Goal: Task Accomplishment & Management: Manage account settings

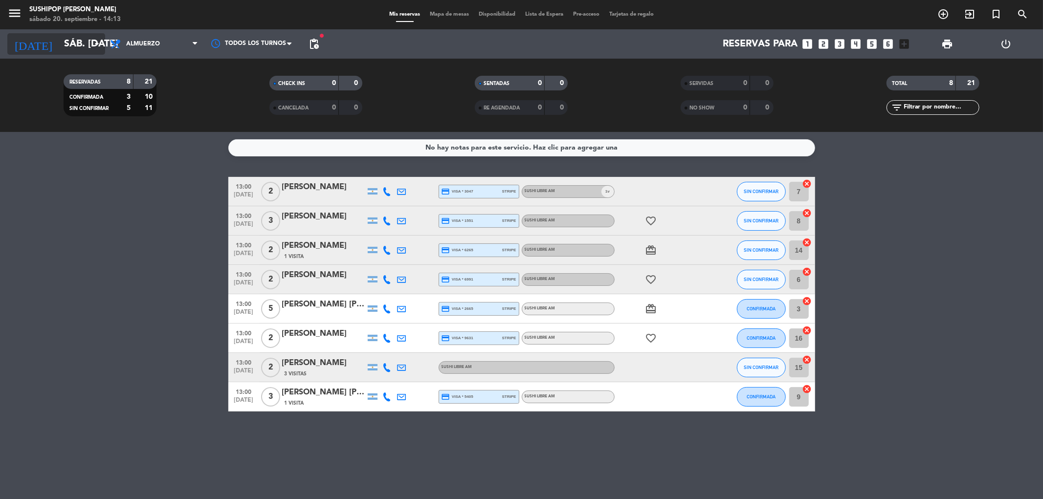
click at [98, 40] on icon "arrow_drop_down" at bounding box center [97, 44] width 12 height 12
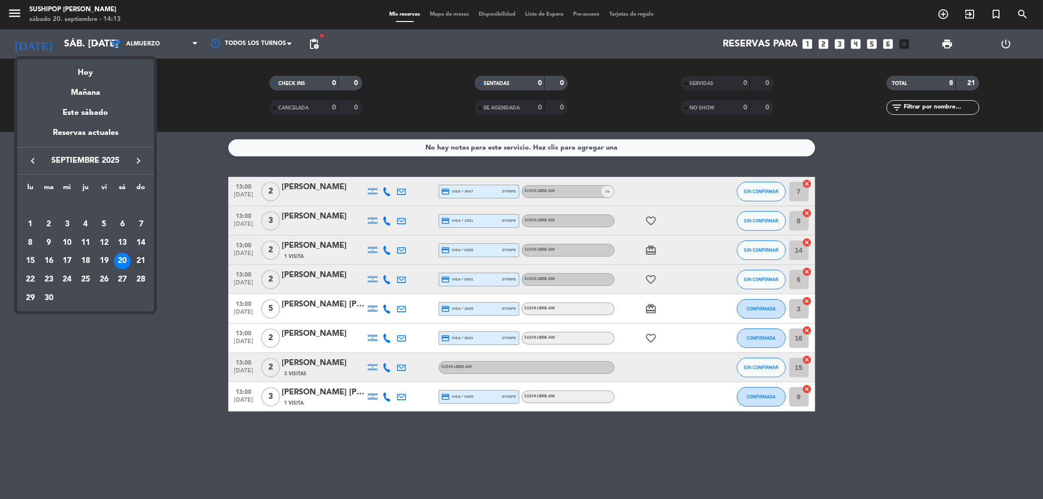
click at [144, 258] on div "21" at bounding box center [140, 261] width 17 height 17
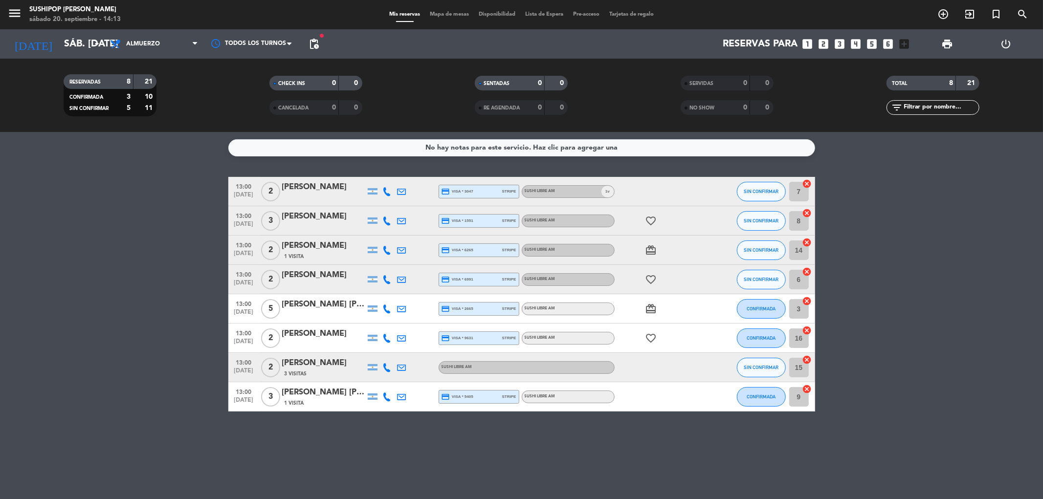
type input "dom. [DATE]"
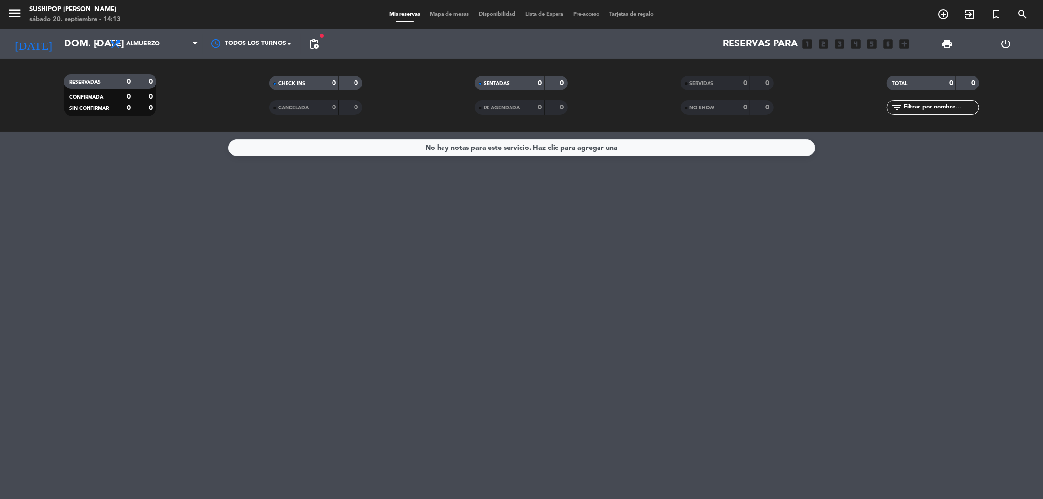
click at [141, 41] on span "Almuerzo" at bounding box center [143, 44] width 34 height 7
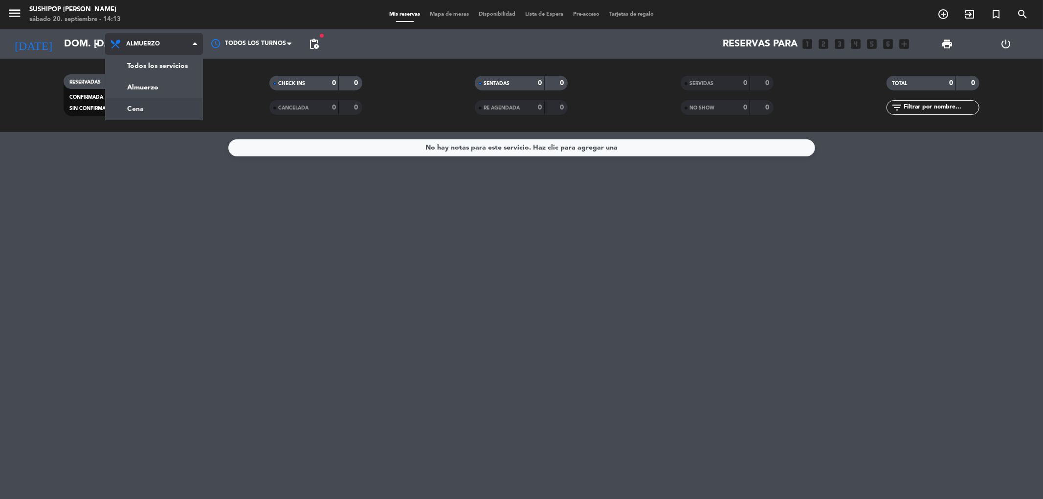
click at [143, 101] on div "menu Sushipop Izakaya - [PERSON_NAME] sábado 20. septiembre - 14:13 Mis reserva…" at bounding box center [521, 66] width 1043 height 132
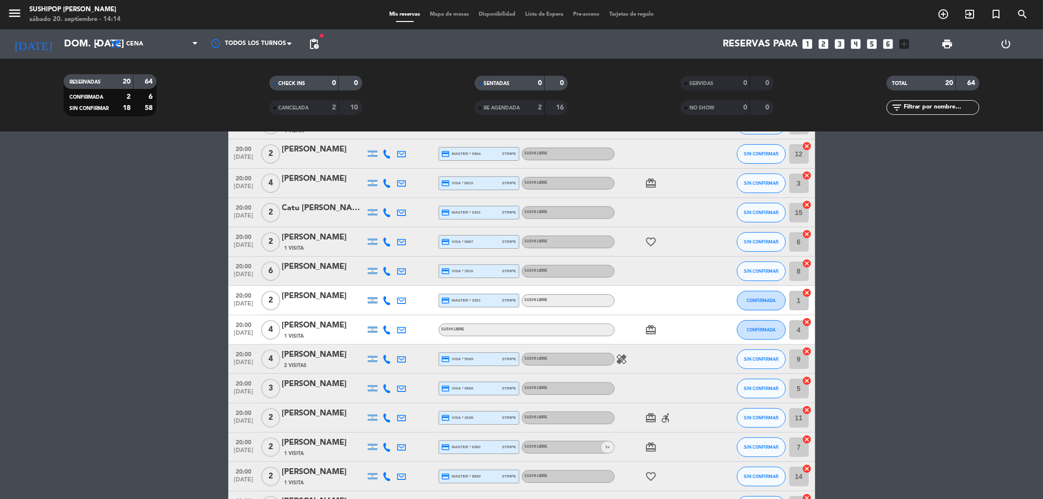
scroll to position [54, 0]
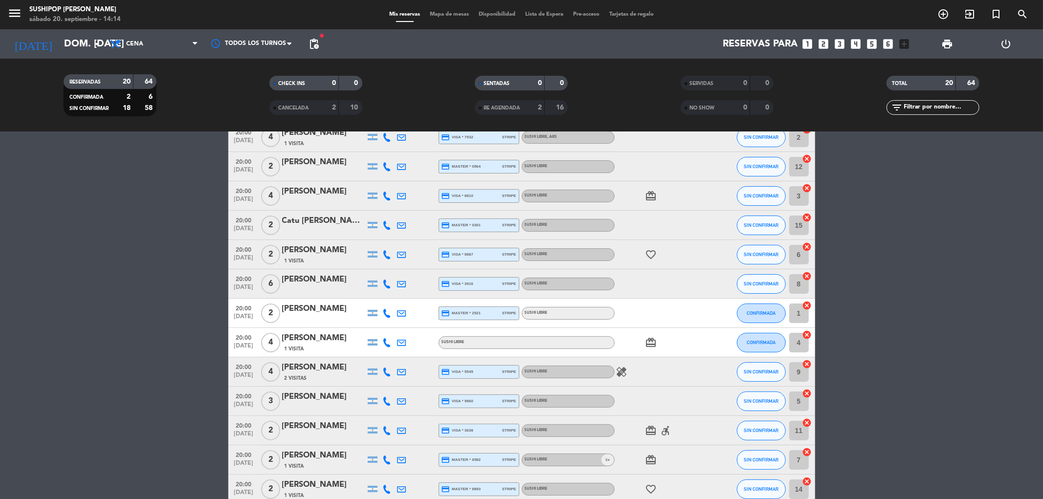
click at [618, 372] on icon "healing" at bounding box center [622, 372] width 12 height 12
click at [274, 369] on span "4" at bounding box center [270, 372] width 19 height 20
click at [292, 364] on div "[PERSON_NAME]" at bounding box center [323, 367] width 83 height 13
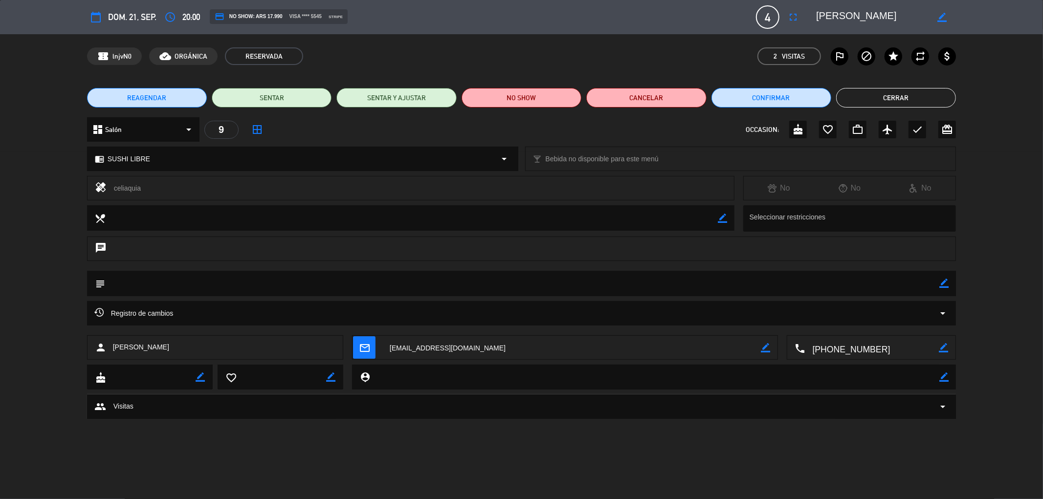
click at [162, 315] on span "Registro de cambios" at bounding box center [133, 314] width 79 height 12
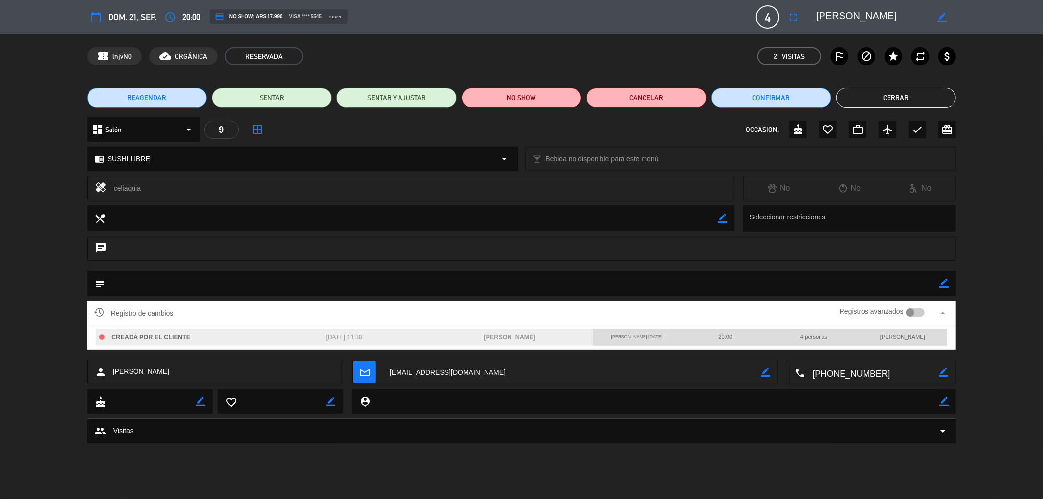
click at [816, 341] on div "4 personas" at bounding box center [814, 337] width 88 height 16
click at [917, 311] on div at bounding box center [915, 312] width 19 height 9
click at [828, 338] on div "4 personas" at bounding box center [814, 337] width 88 height 16
click at [823, 336] on span "4 personas" at bounding box center [813, 337] width 27 height 6
drag, startPoint x: 799, startPoint y: 333, endPoint x: 819, endPoint y: 332, distance: 20.1
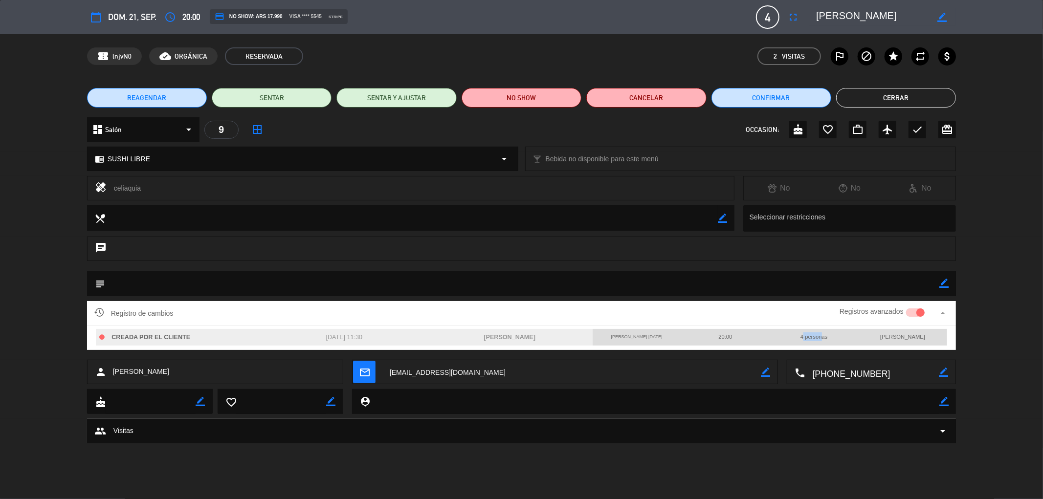
click at [819, 332] on div "4 personas" at bounding box center [814, 337] width 88 height 16
click at [731, 462] on div "calendar_today dom. 21, sep. access_time 20:00 credit_card NO SHOW: ARS 17.990 …" at bounding box center [521, 249] width 1043 height 499
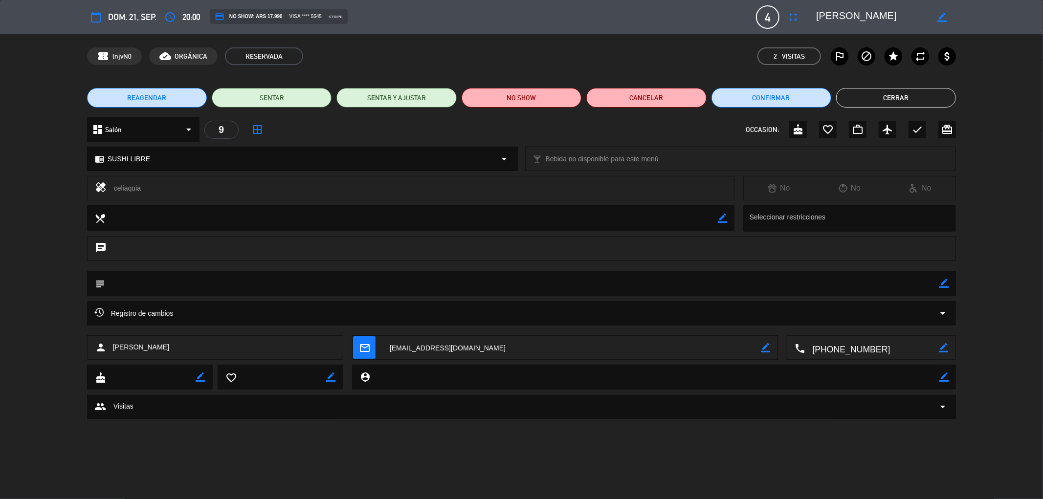
click at [939, 17] on icon "border_color" at bounding box center [941, 17] width 9 height 9
click at [944, 15] on icon at bounding box center [941, 17] width 9 height 9
click at [944, 15] on icon "border_color" at bounding box center [941, 17] width 9 height 9
click at [774, 13] on span "4" at bounding box center [767, 16] width 23 height 23
click at [766, 16] on span "4" at bounding box center [767, 16] width 23 height 23
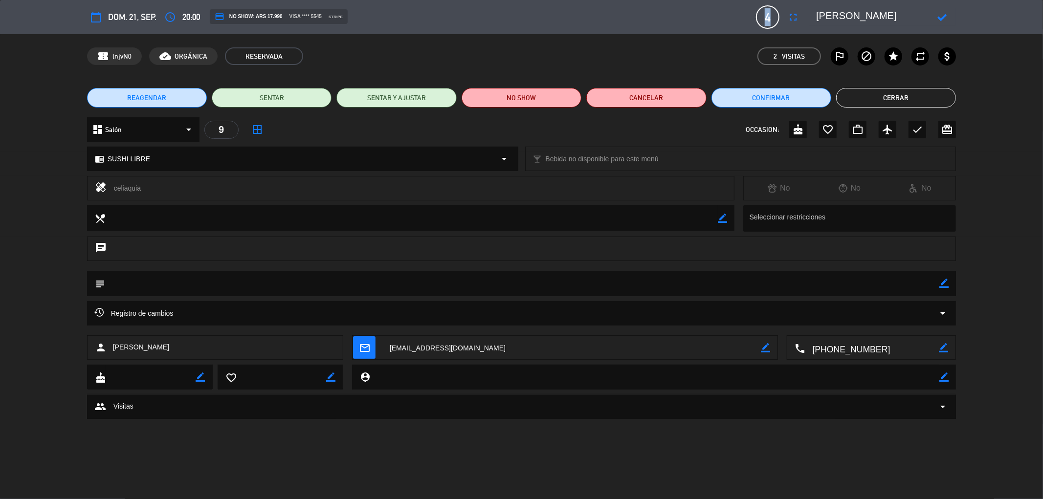
click at [766, 16] on span "4" at bounding box center [767, 16] width 23 height 23
click at [944, 315] on icon "arrow_drop_down" at bounding box center [943, 314] width 12 height 12
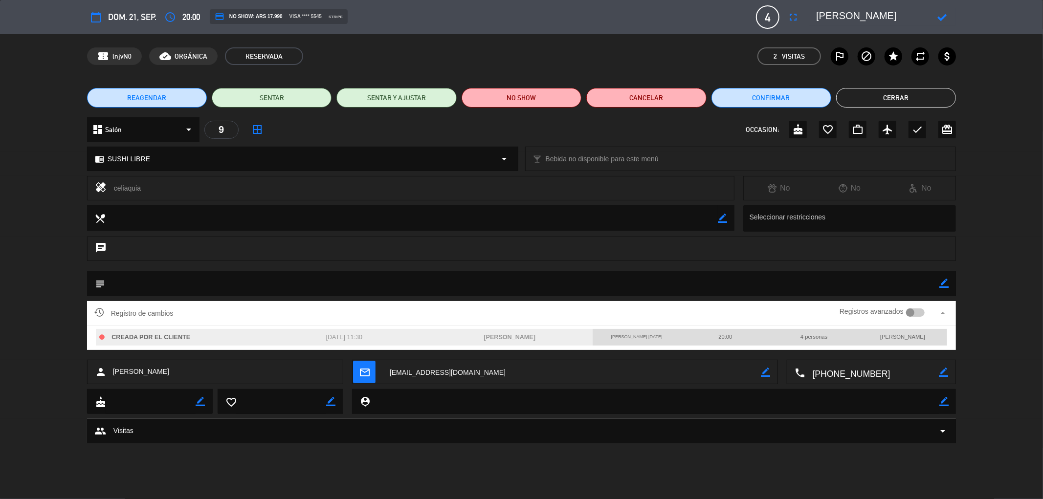
click at [809, 336] on span "4 personas" at bounding box center [813, 337] width 27 height 6
click at [804, 448] on div "calendar_today dom. 21, sep. access_time 20:00 credit_card NO SHOW: ARS 17.990 …" at bounding box center [521, 249] width 1043 height 499
